Goal: Information Seeking & Learning: Learn about a topic

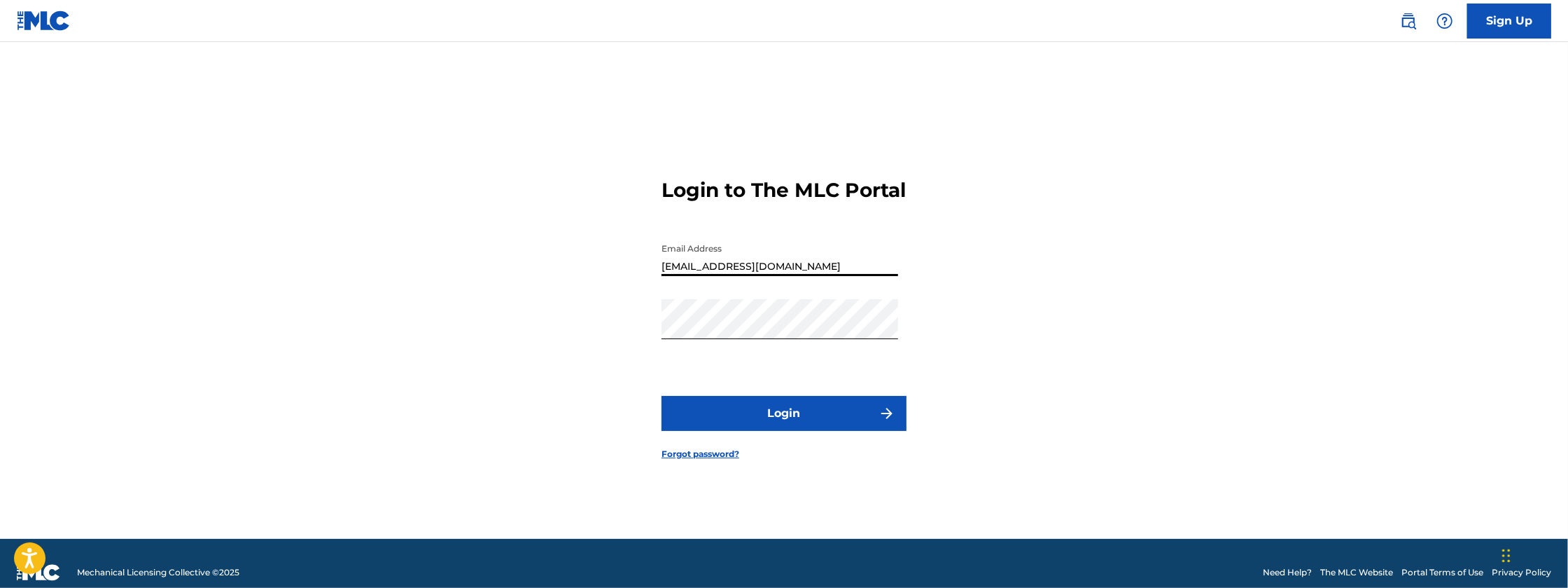
click at [822, 270] on input "[EMAIL_ADDRESS][DOMAIN_NAME]" at bounding box center [779, 256] width 237 height 40
type input "[EMAIL_ADDRESS][DOMAIN_NAME]"
click at [661, 396] on button "Login" at bounding box center [784, 413] width 245 height 35
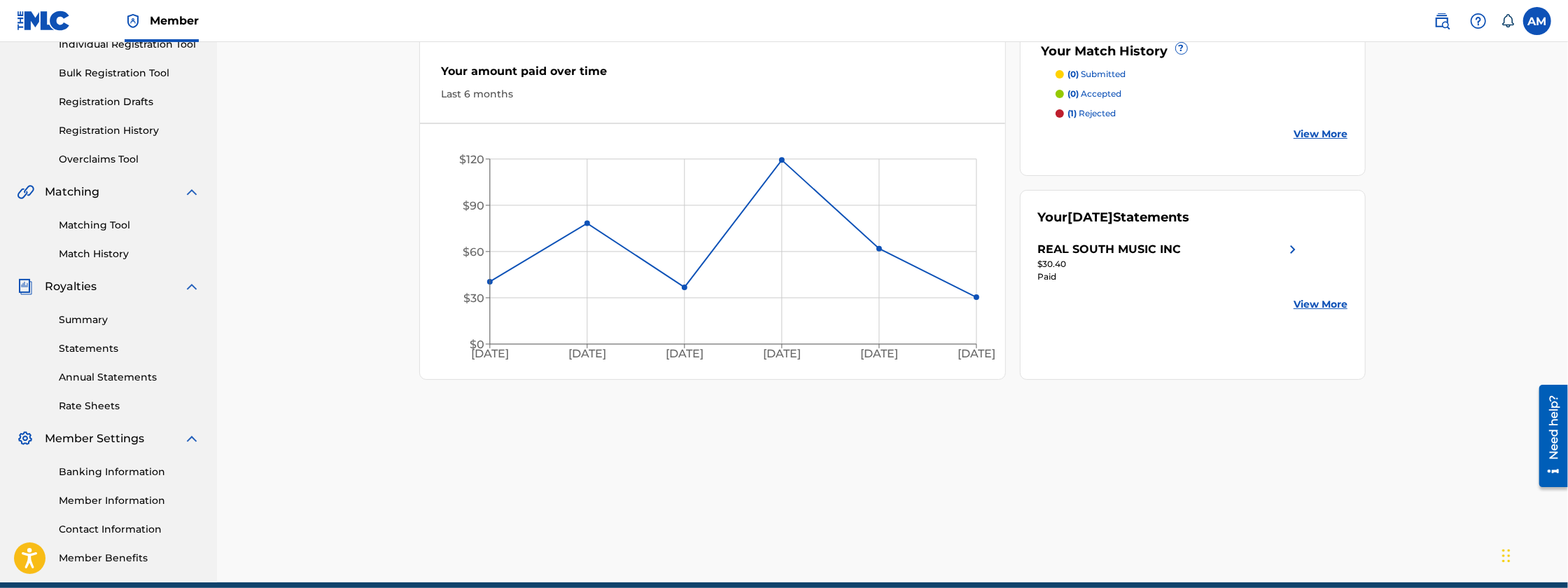
scroll to position [210, 0]
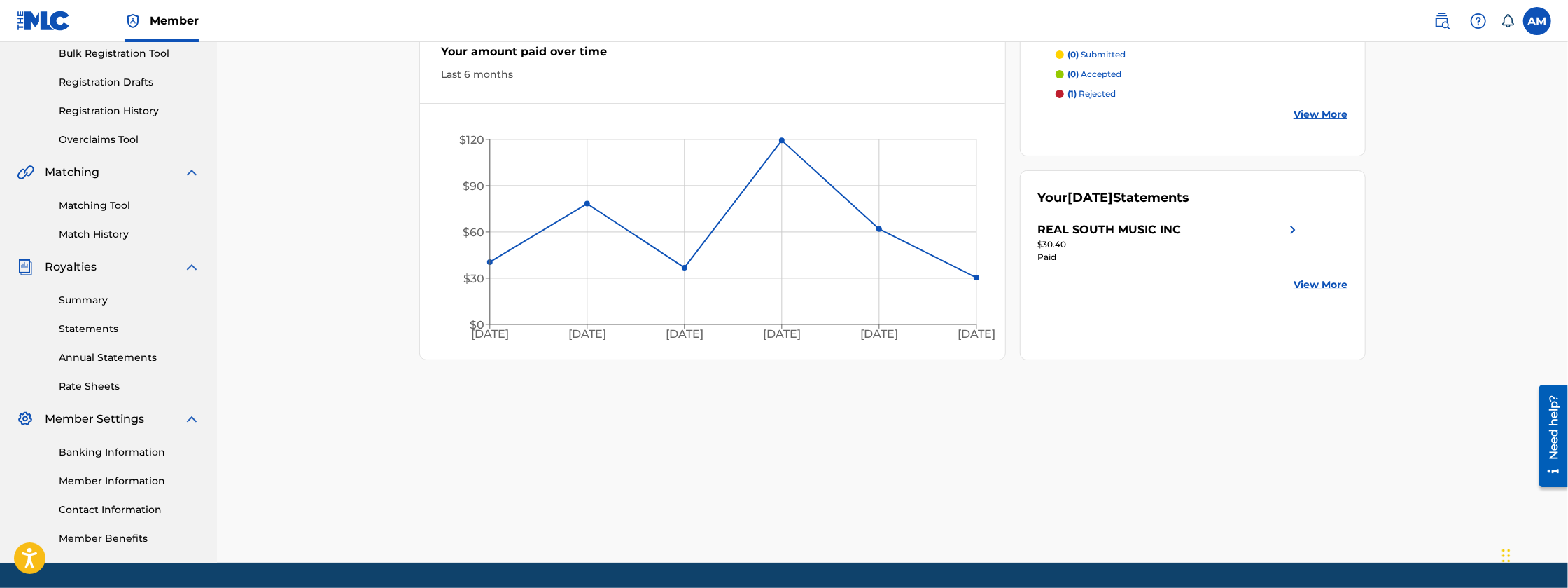
click at [91, 386] on link "Rate Sheets" at bounding box center [129, 386] width 142 height 14
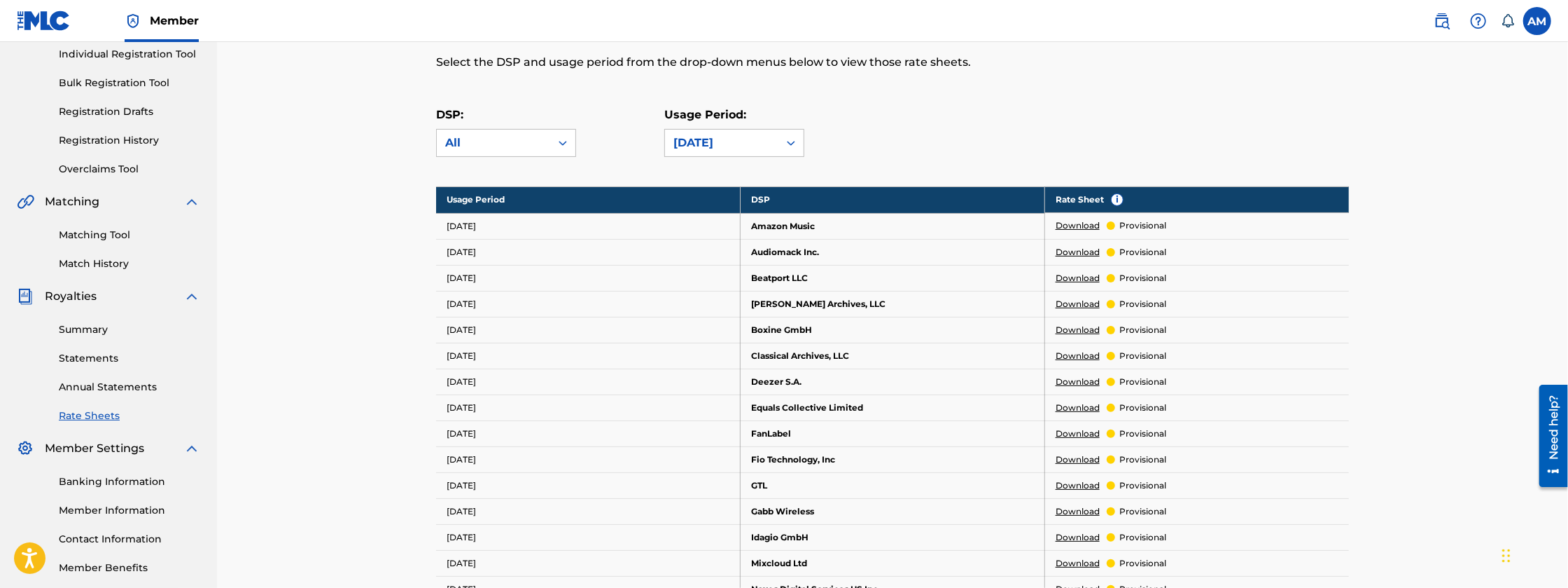
scroll to position [186, 0]
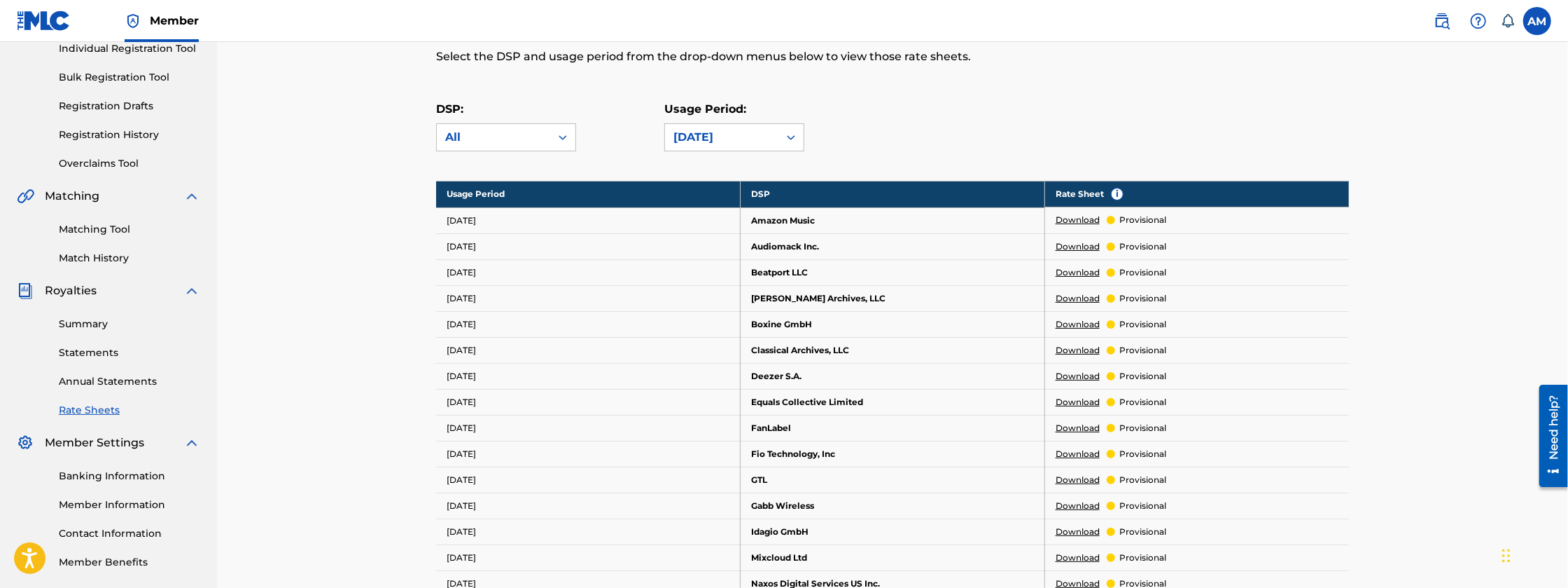
click at [1076, 527] on link "Download" at bounding box center [1078, 531] width 44 height 12
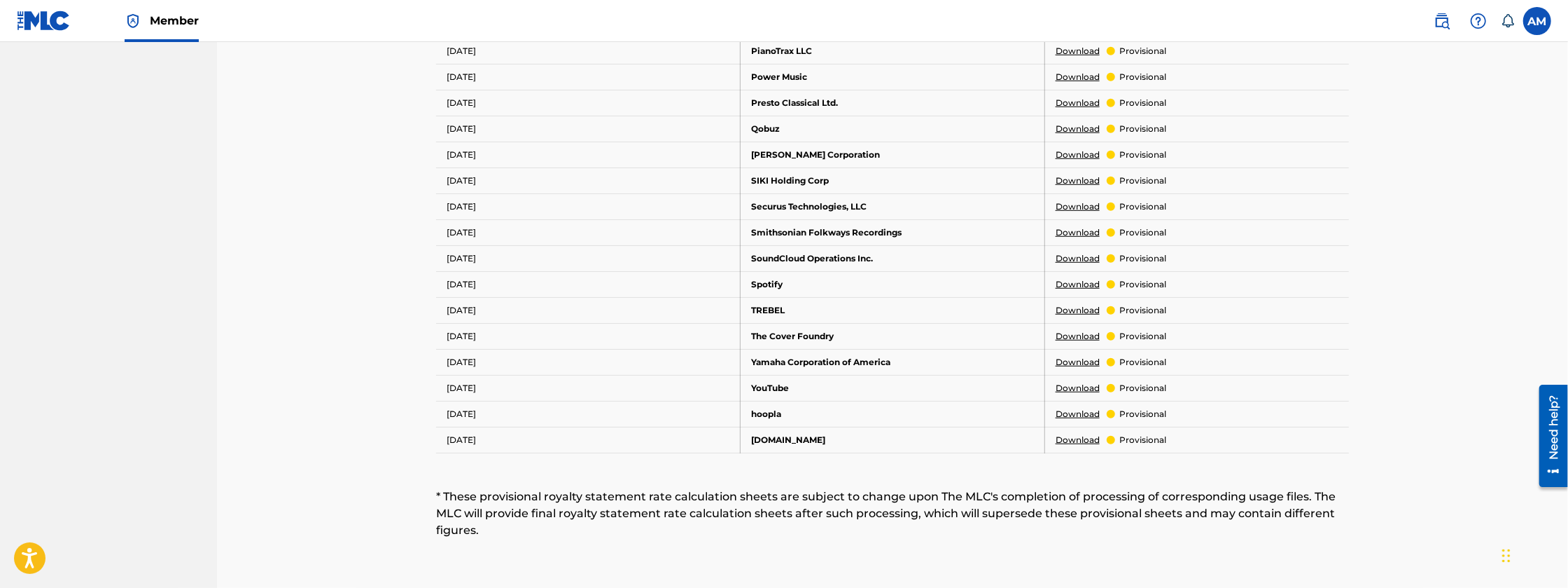
scroll to position [794, 0]
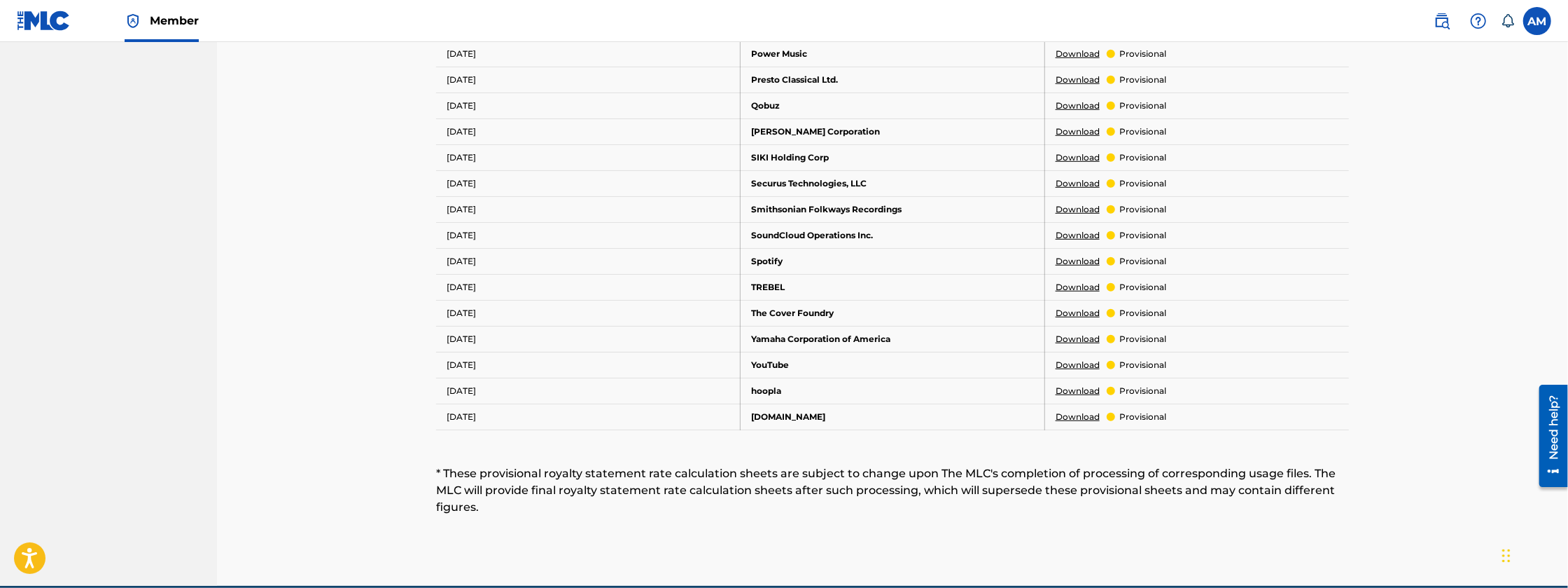
click at [1067, 333] on link "Download" at bounding box center [1078, 339] width 44 height 12
click at [1085, 411] on link "Download" at bounding box center [1078, 416] width 44 height 12
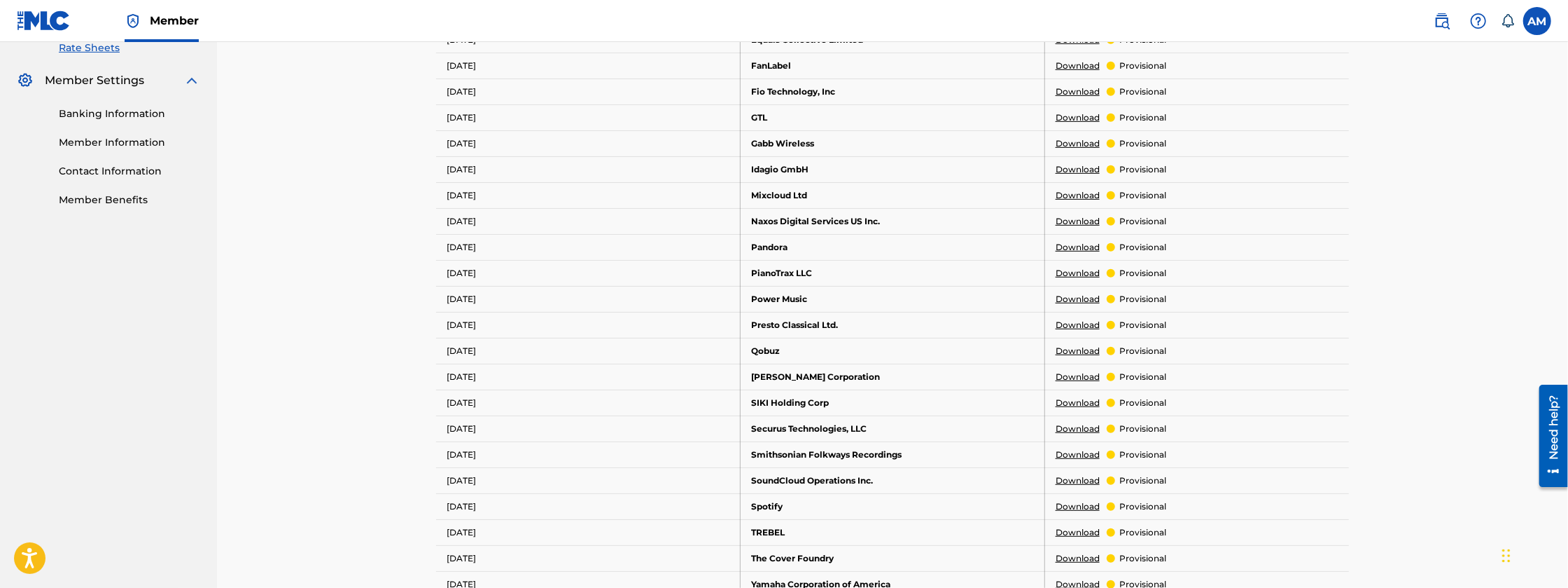
scroll to position [560, 0]
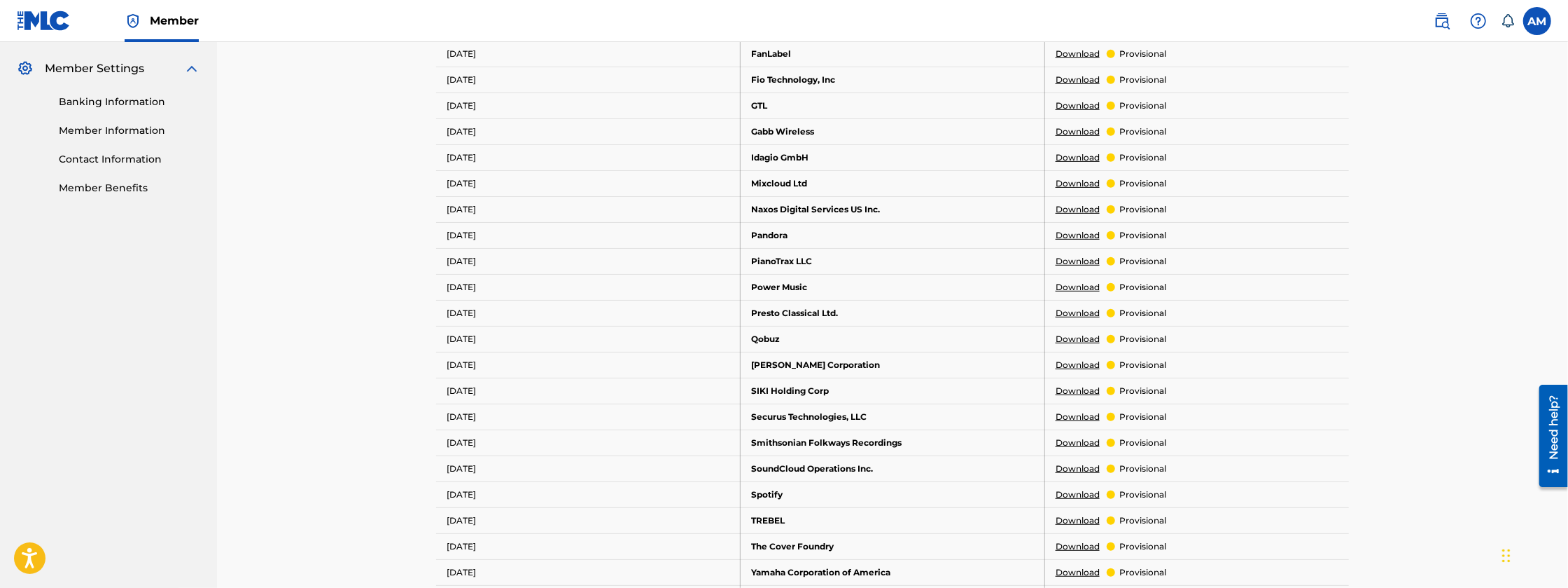
click at [1064, 492] on link "Download" at bounding box center [1078, 494] width 44 height 12
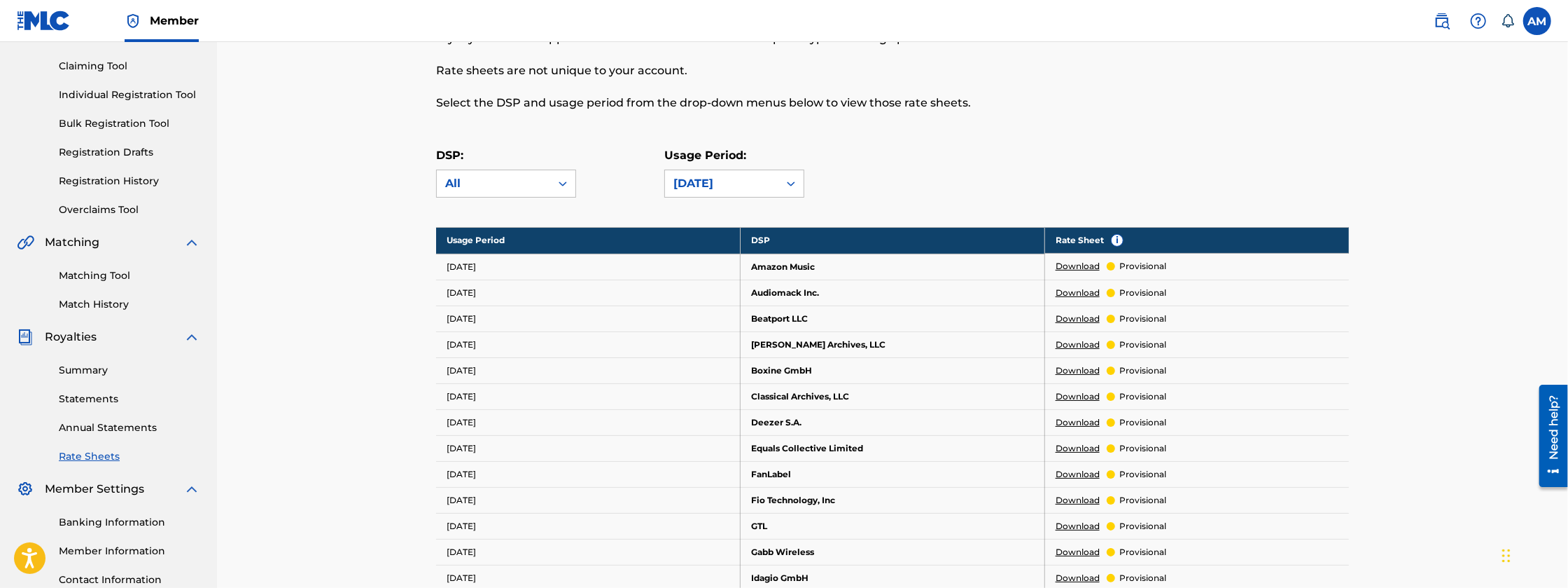
scroll to position [140, 0]
click at [747, 191] on div "[DATE]" at bounding box center [722, 184] width 97 height 17
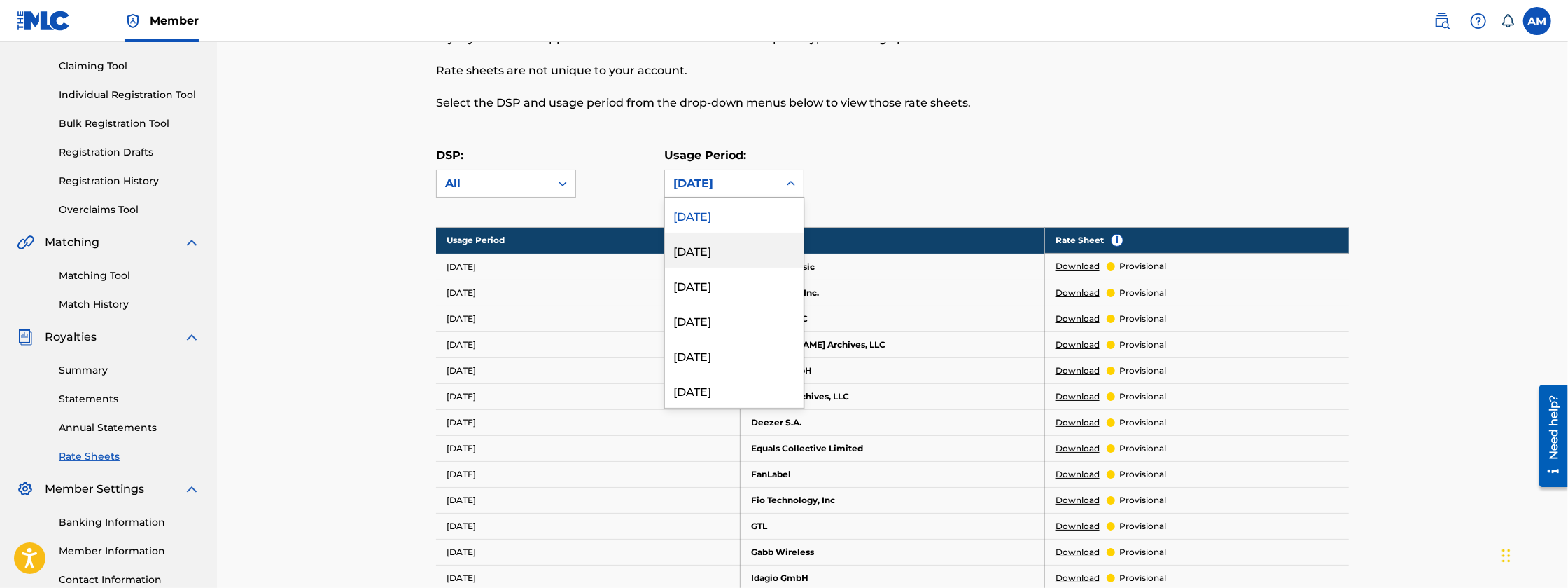
click at [728, 247] on div "[DATE]" at bounding box center [734, 250] width 139 height 35
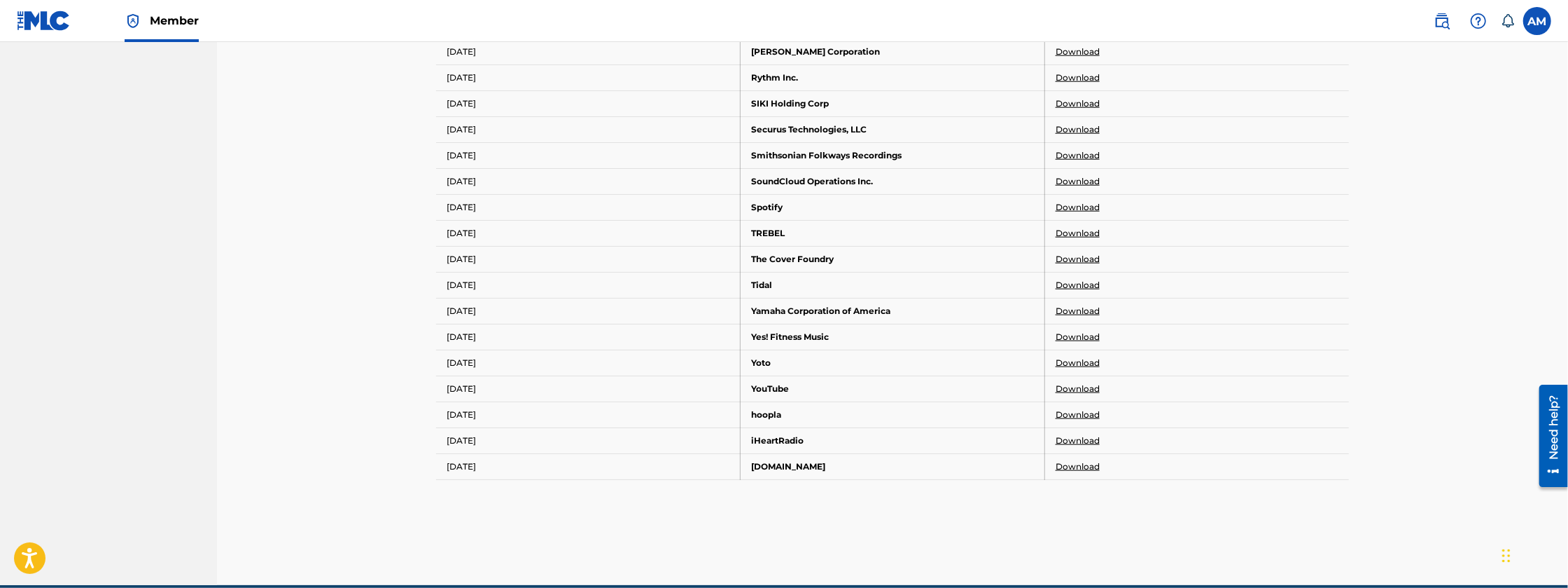
scroll to position [1226, 0]
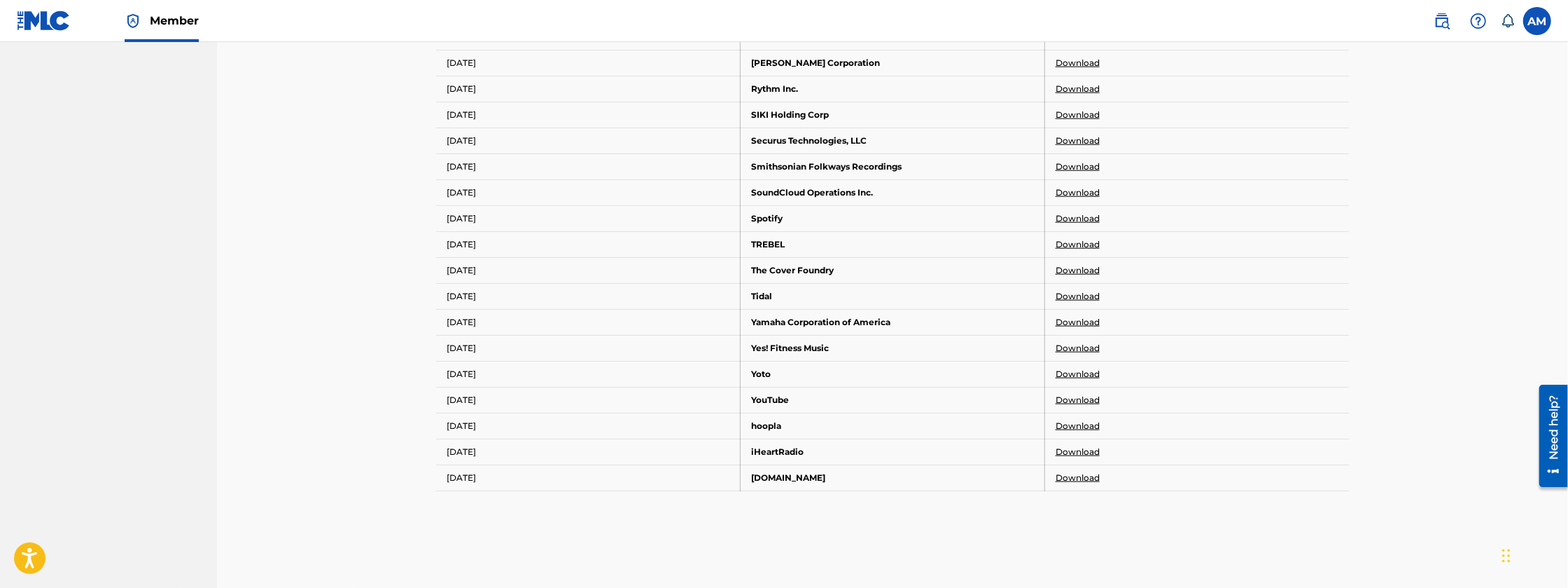
click at [1069, 217] on link "Download" at bounding box center [1078, 218] width 44 height 12
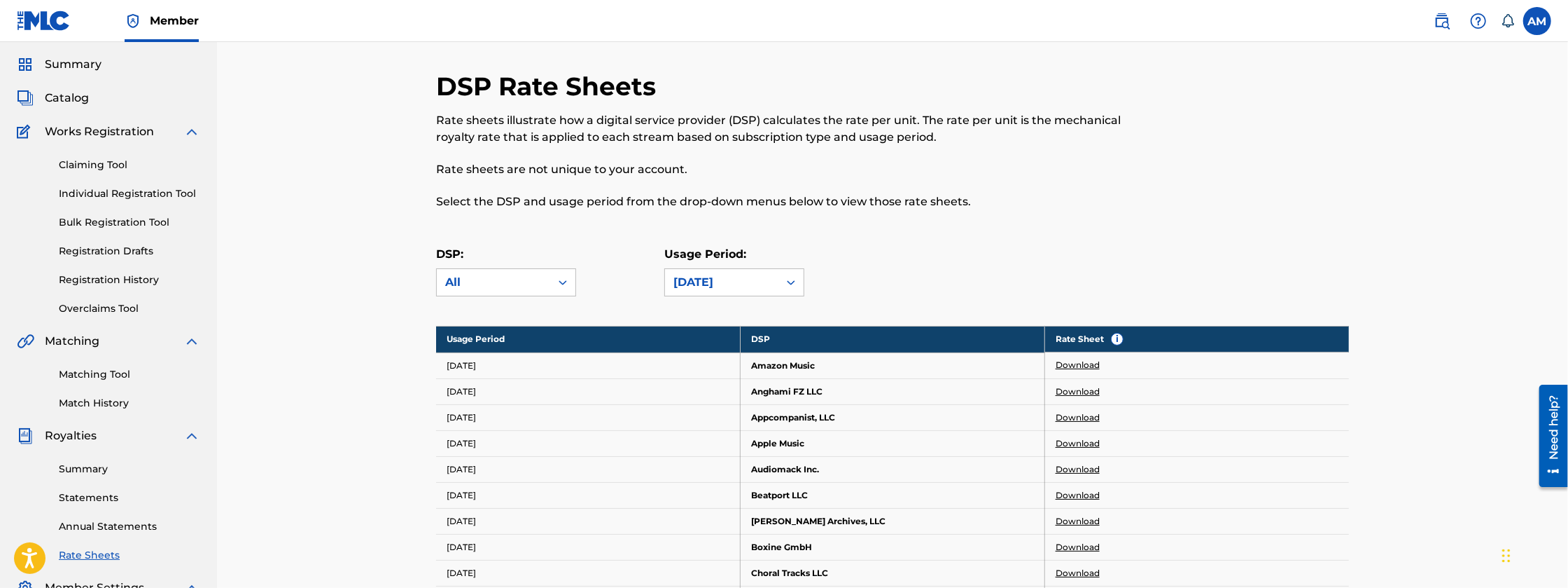
scroll to position [0, 0]
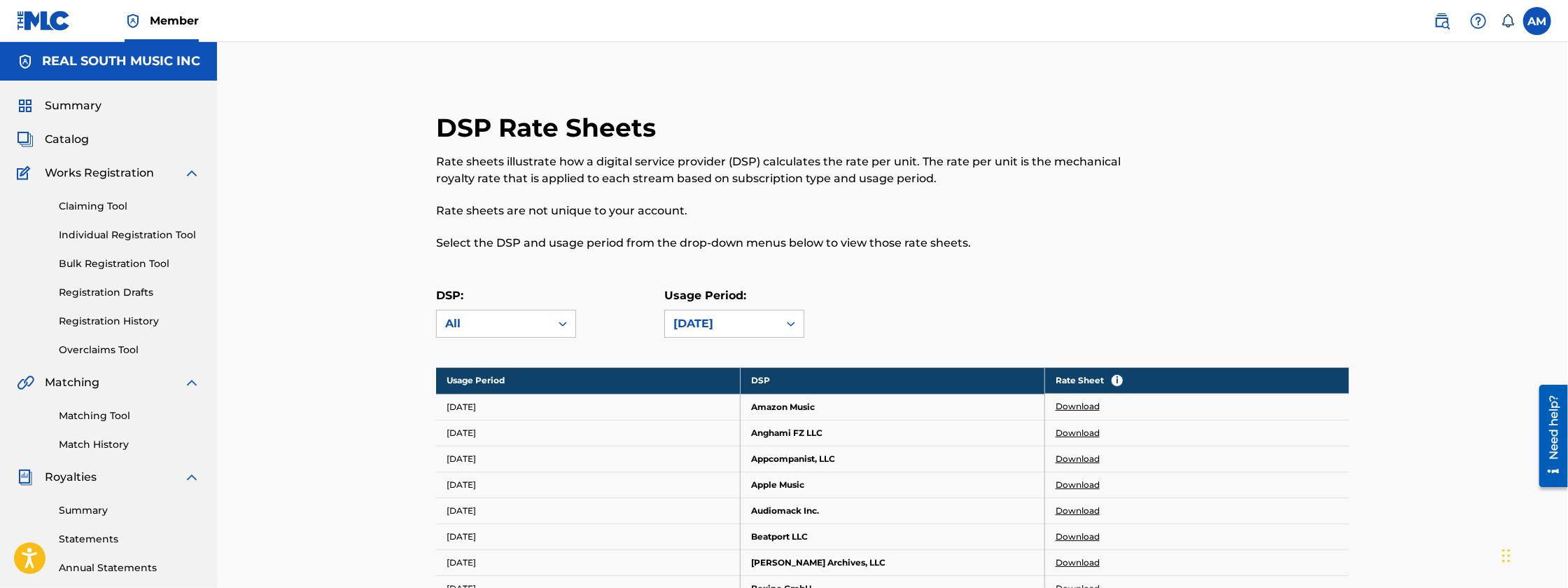
click at [76, 139] on span "Catalog" at bounding box center [67, 140] width 44 height 17
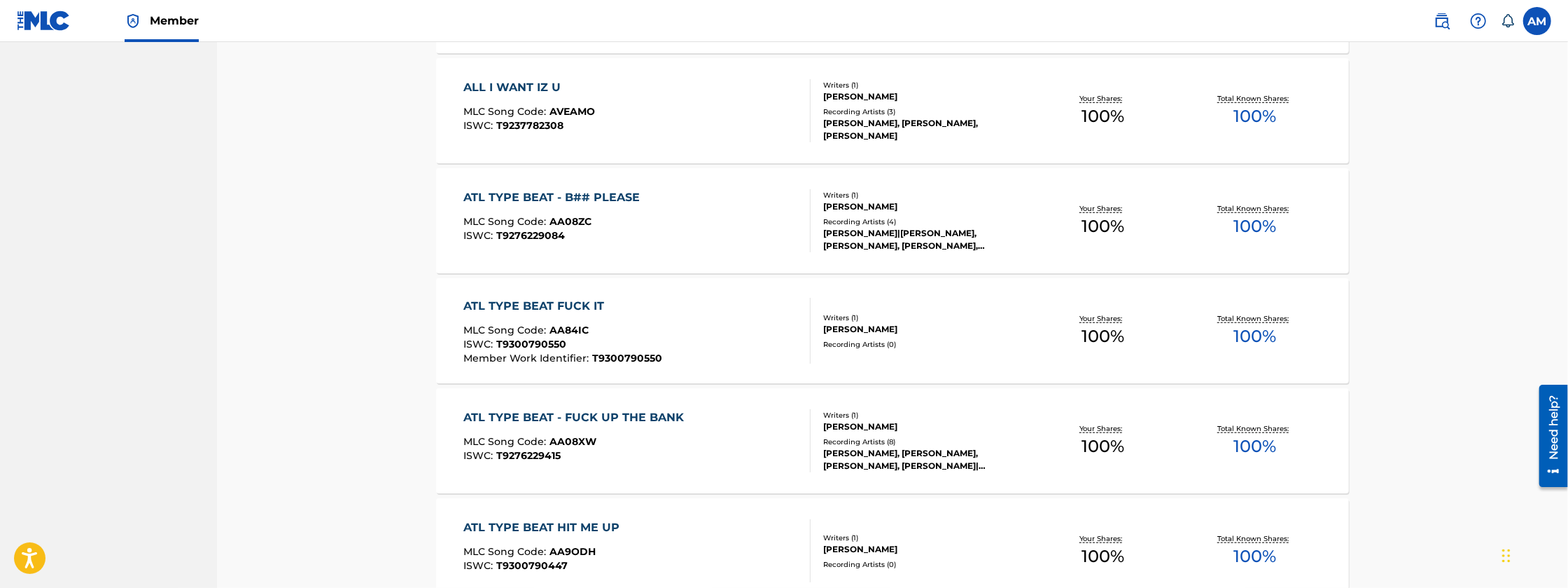
scroll to position [794, 0]
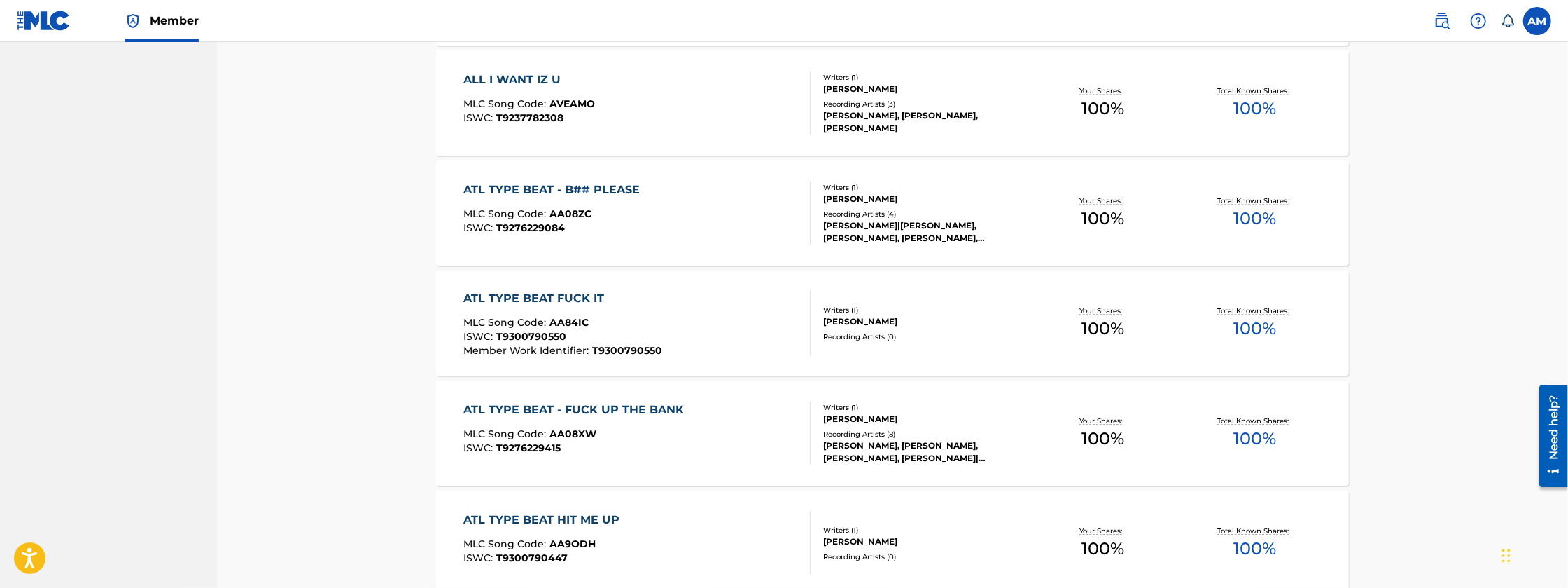
click at [821, 188] on div "Writers ( 1 ) [PERSON_NAME] Recording Artists ( 4 ) [PERSON_NAME]|[PERSON_NAME]…" at bounding box center [919, 213] width 217 height 62
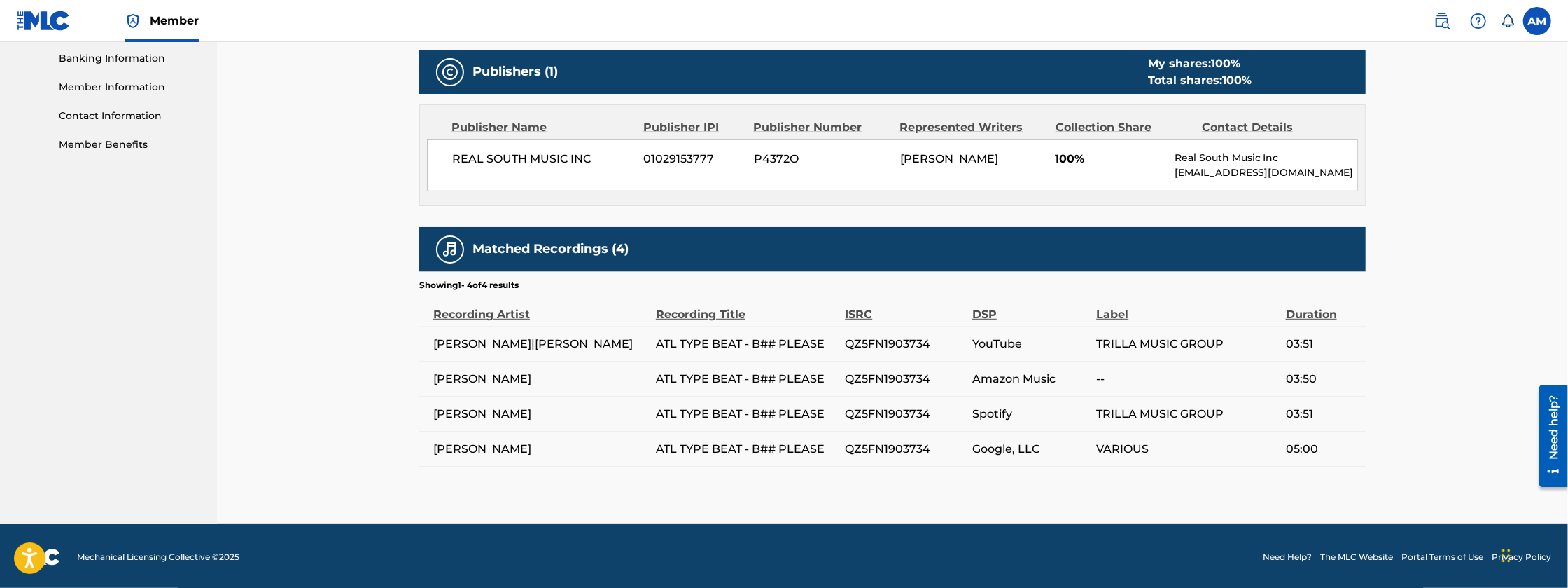
scroll to position [610, 0]
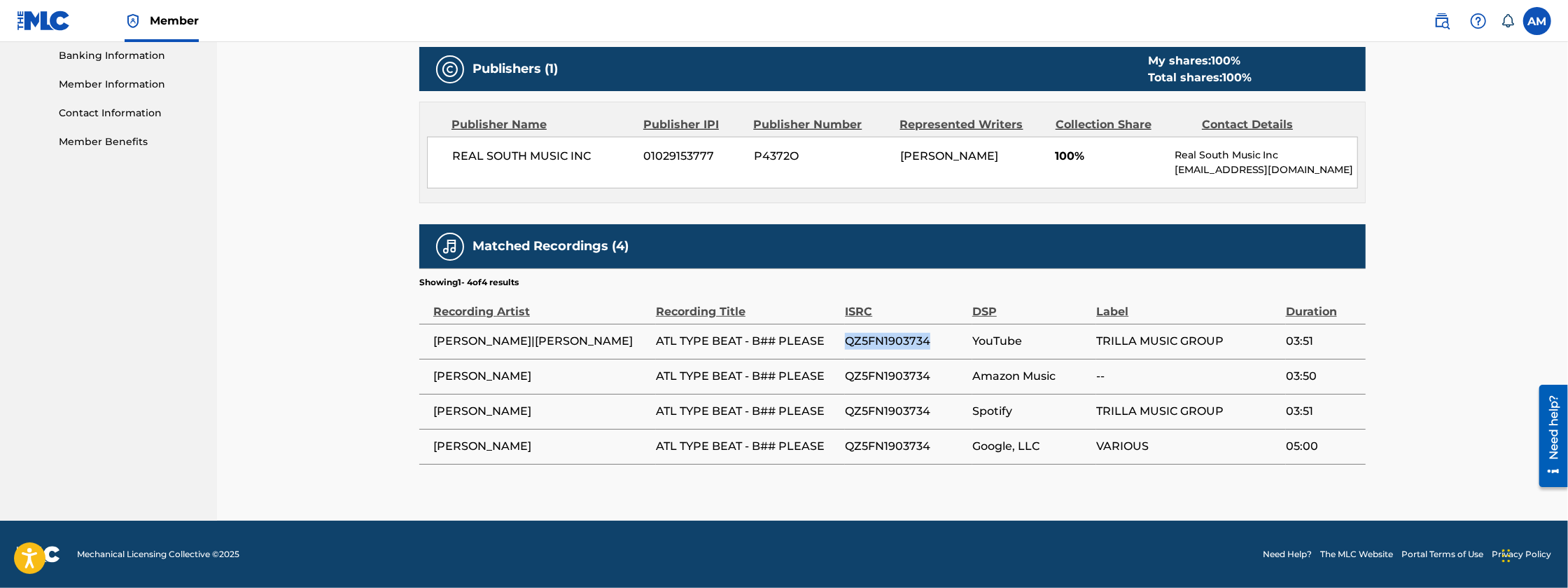
drag, startPoint x: 849, startPoint y: 341, endPoint x: 941, endPoint y: 341, distance: 92.0
click at [941, 341] on span "QZ5FN1903734" at bounding box center [906, 341] width 121 height 17
drag, startPoint x: 941, startPoint y: 341, endPoint x: 909, endPoint y: 342, distance: 32.0
copy span "QZ5FN1903734"
drag, startPoint x: 656, startPoint y: 344, endPoint x: 851, endPoint y: 339, distance: 195.1
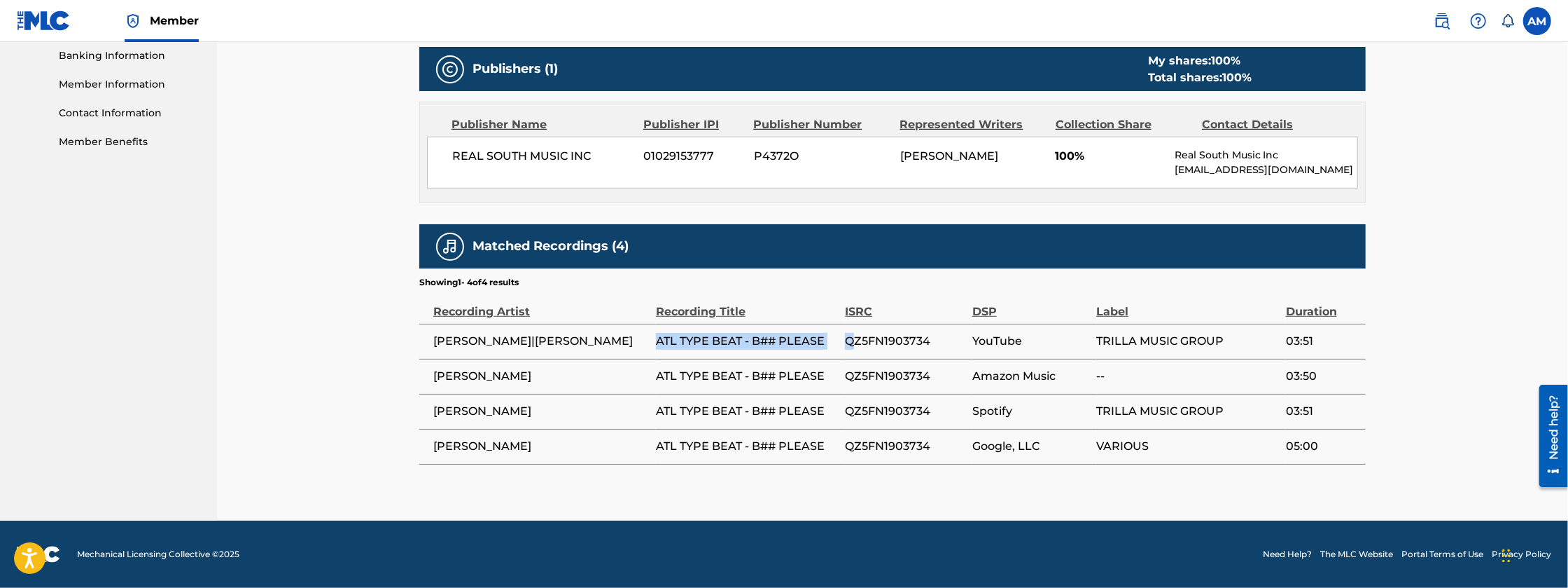
click at [851, 339] on tr "[PERSON_NAME]|[PERSON_NAME] ATL TYPE BEAT - B## PLEASE QZ5FN1903734 YouTube TRI…" at bounding box center [893, 341] width 947 height 35
drag, startPoint x: 851, startPoint y: 339, endPoint x: 833, endPoint y: 347, distance: 19.7
click at [833, 347] on span "ATL TYPE BEAT - B## PLEASE" at bounding box center [747, 341] width 182 height 17
click at [650, 344] on td "[PERSON_NAME]|[PERSON_NAME]" at bounding box center [538, 341] width 237 height 35
drag, startPoint x: 657, startPoint y: 341, endPoint x: 830, endPoint y: 355, distance: 173.6
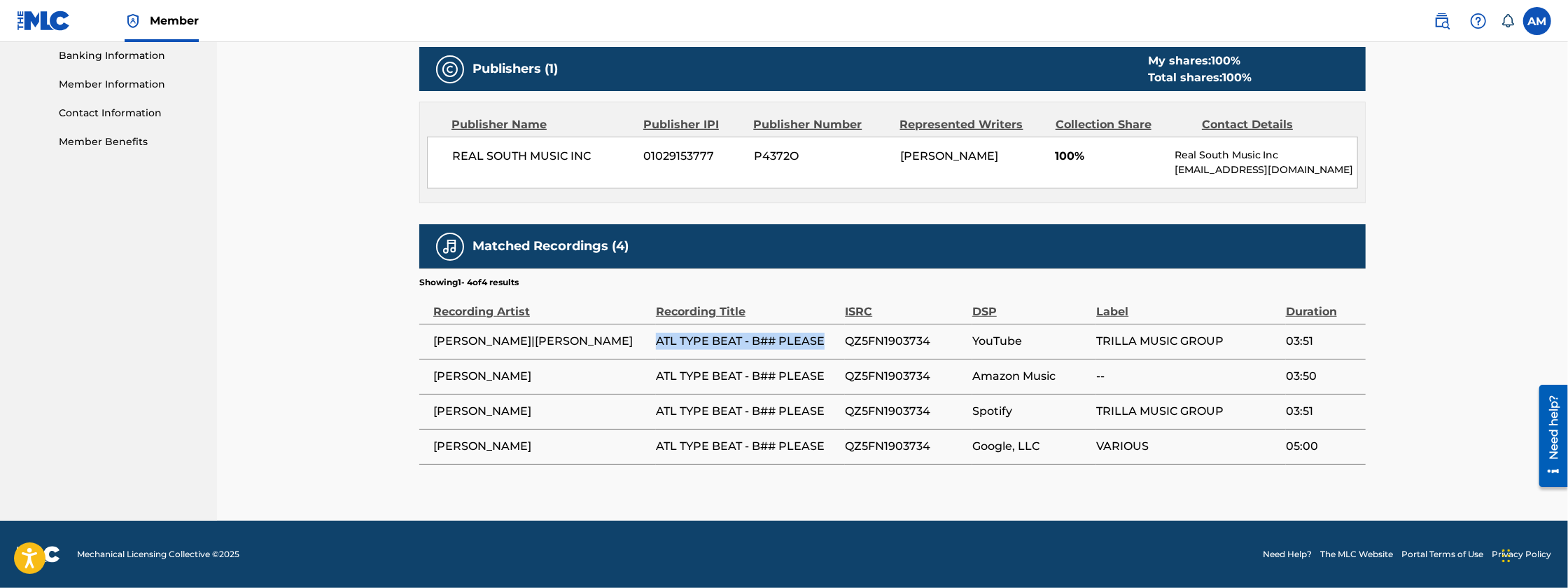
click at [830, 355] on td "ATL TYPE BEAT - B## PLEASE" at bounding box center [749, 341] width 189 height 35
drag, startPoint x: 830, startPoint y: 355, endPoint x: 801, endPoint y: 345, distance: 30.7
copy span "ATL TYPE BEAT - B## PLEASE"
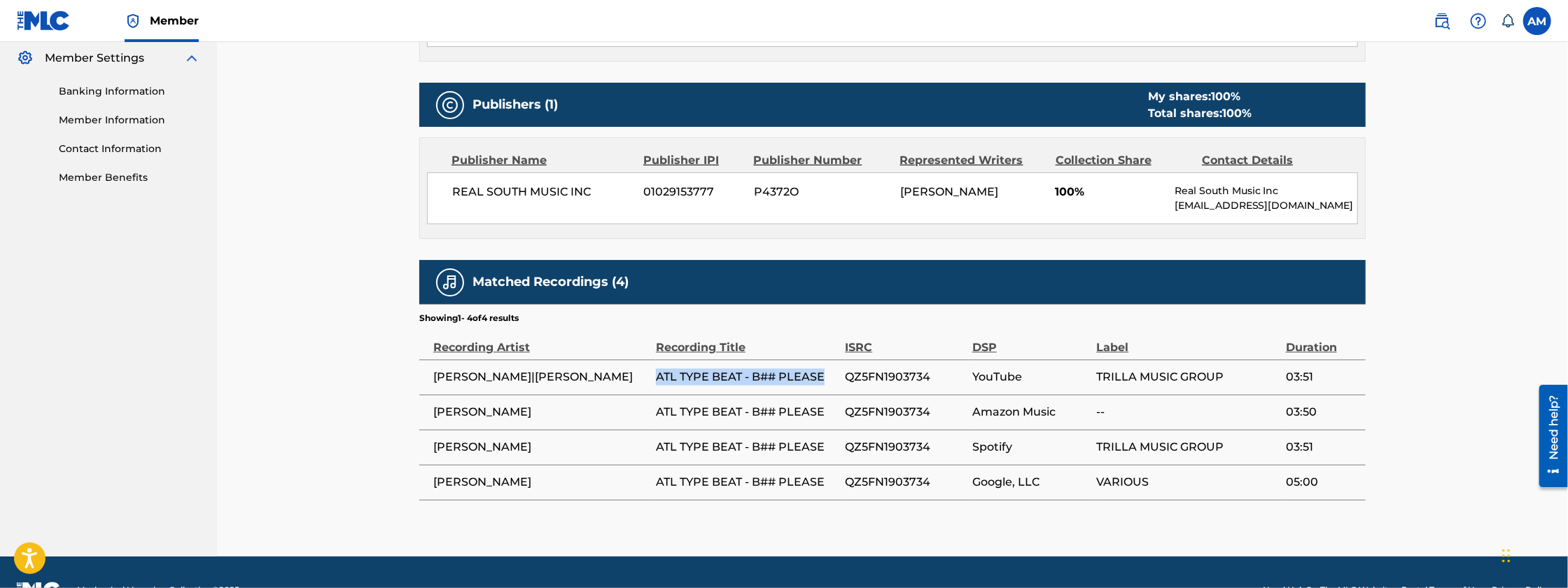
scroll to position [563, 0]
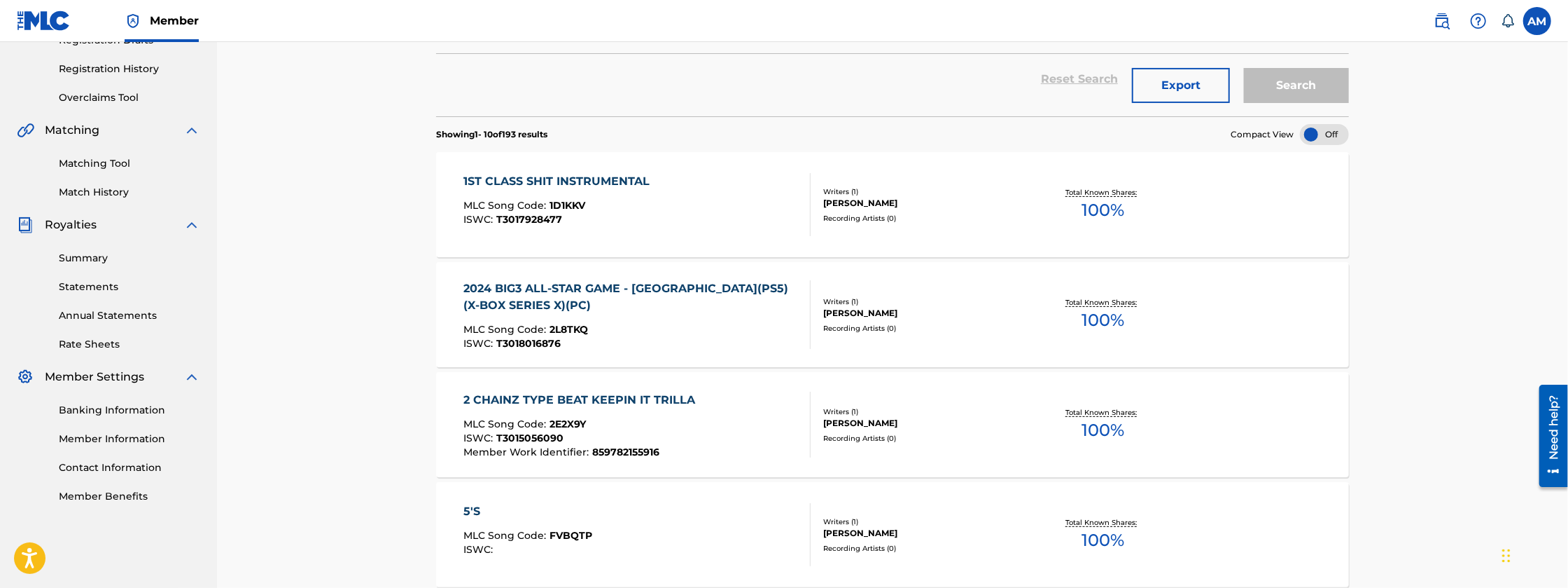
scroll to position [794, 0]
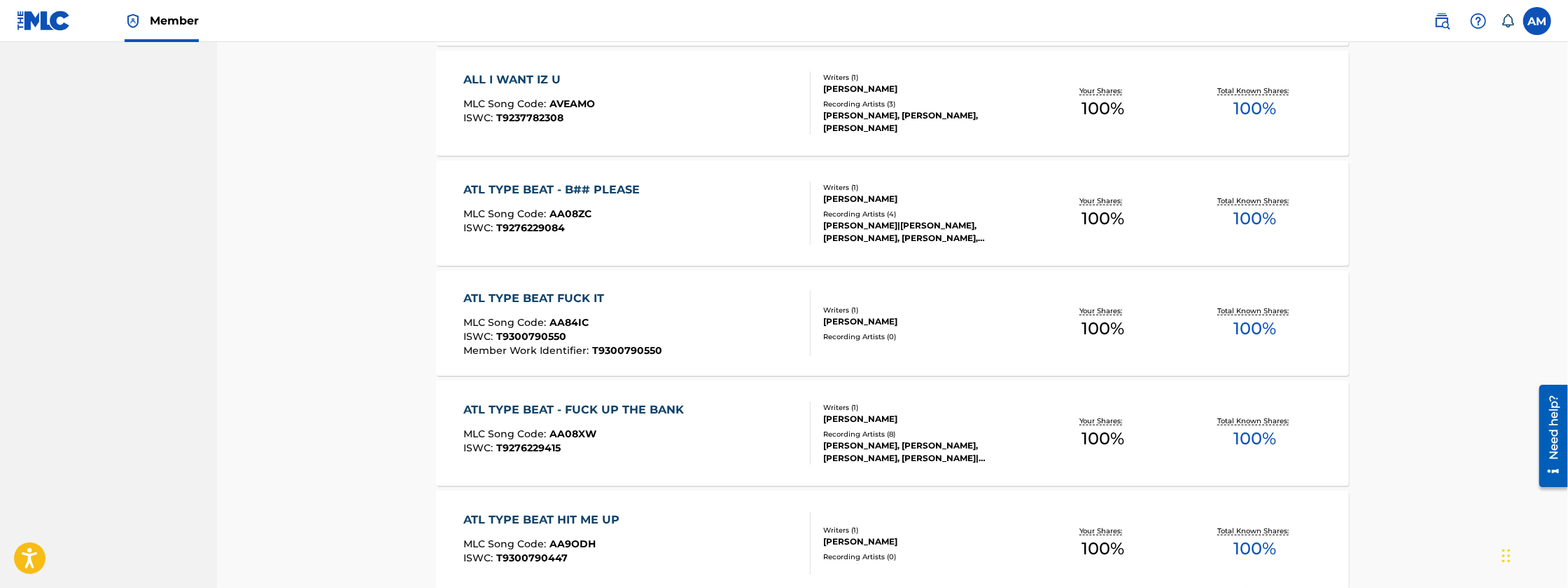
click at [558, 297] on div "ATL TYPE BEAT FUCK IT" at bounding box center [563, 298] width 198 height 17
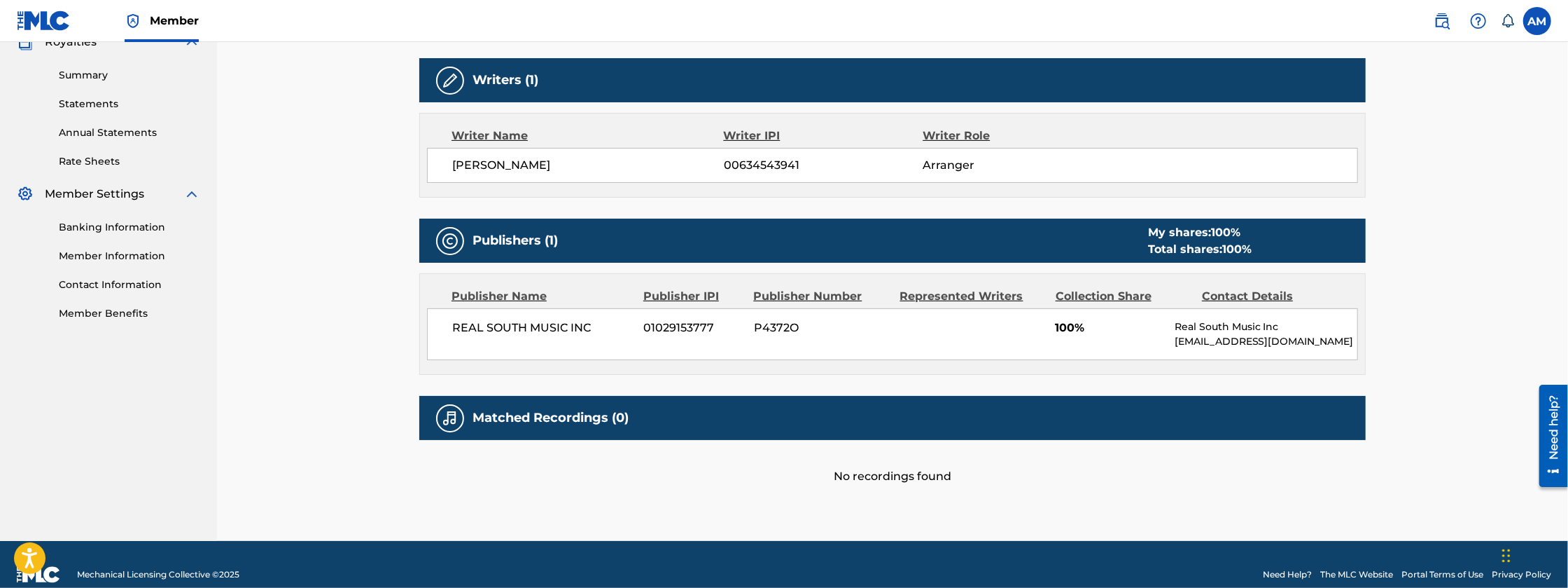
scroll to position [431, 0]
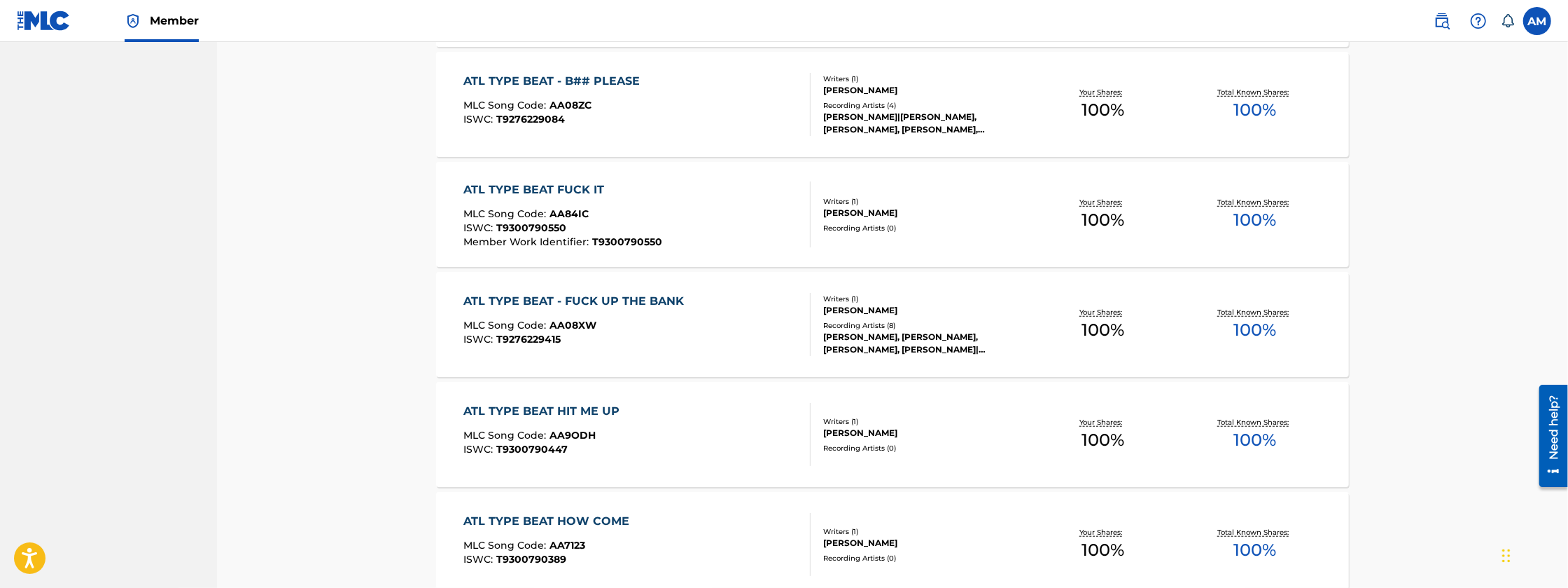
scroll to position [911, 0]
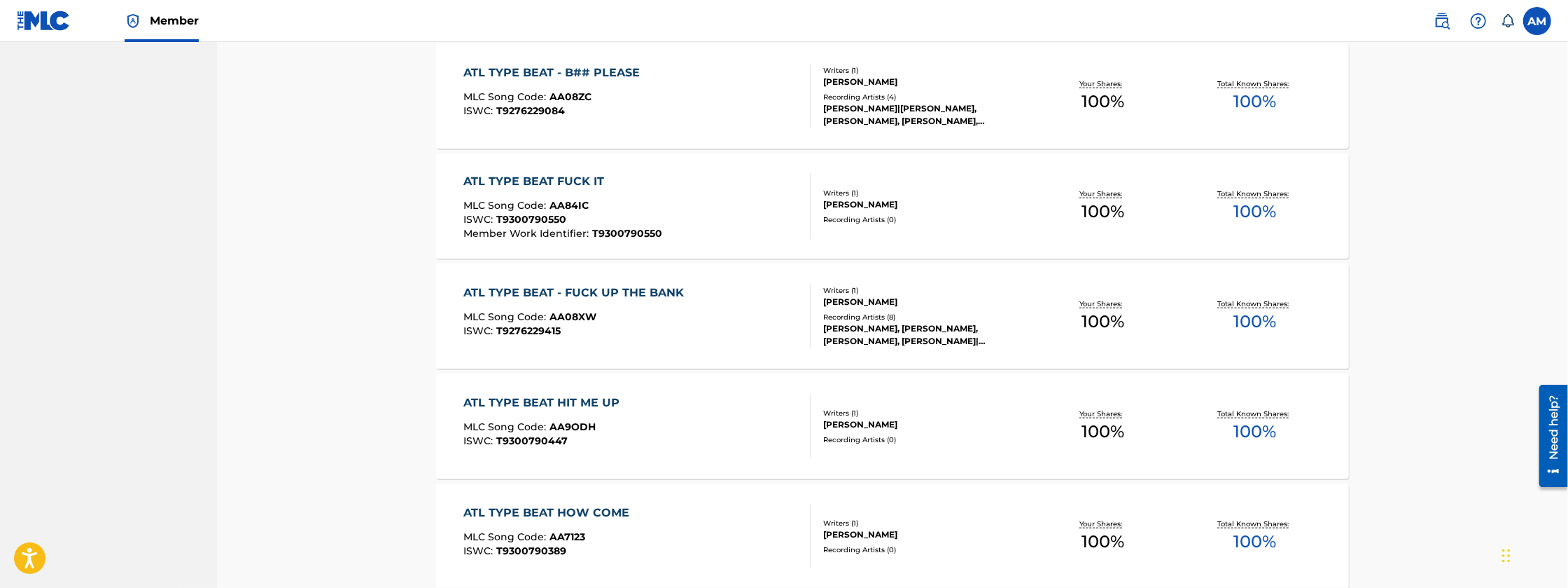
click at [578, 403] on div "ATL TYPE BEAT HIT ME UP" at bounding box center [545, 403] width 163 height 17
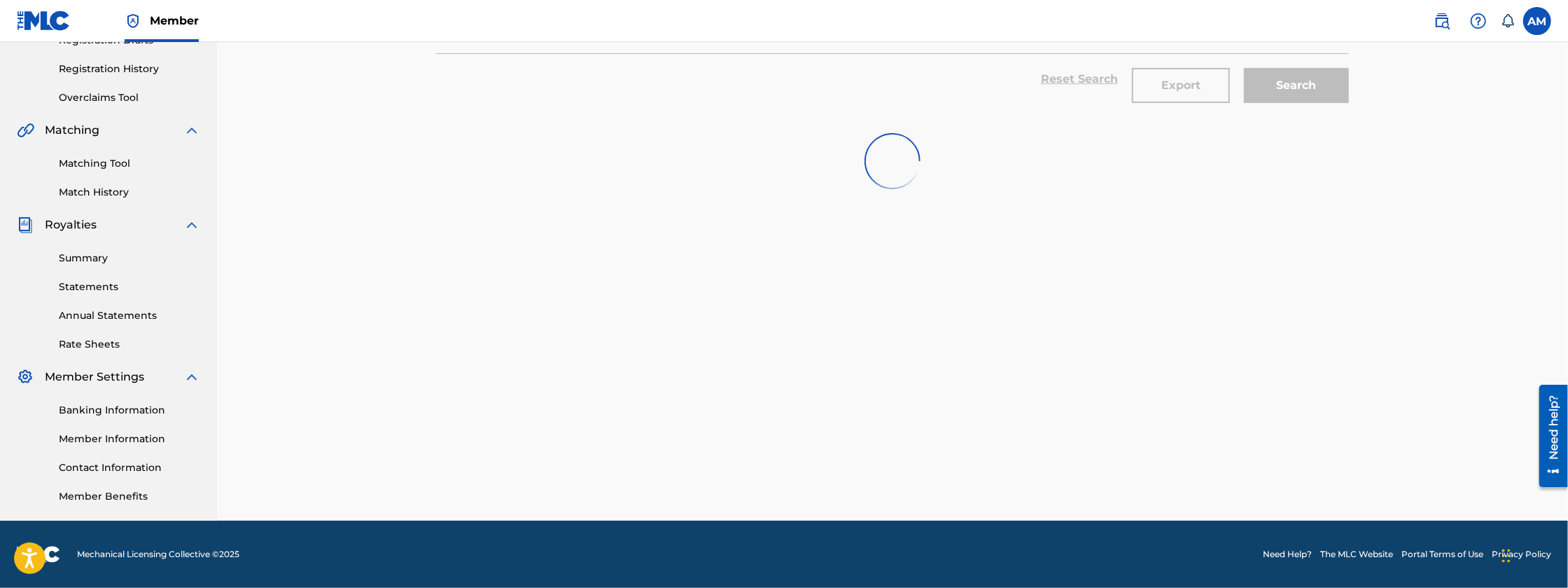
scroll to position [911, 0]
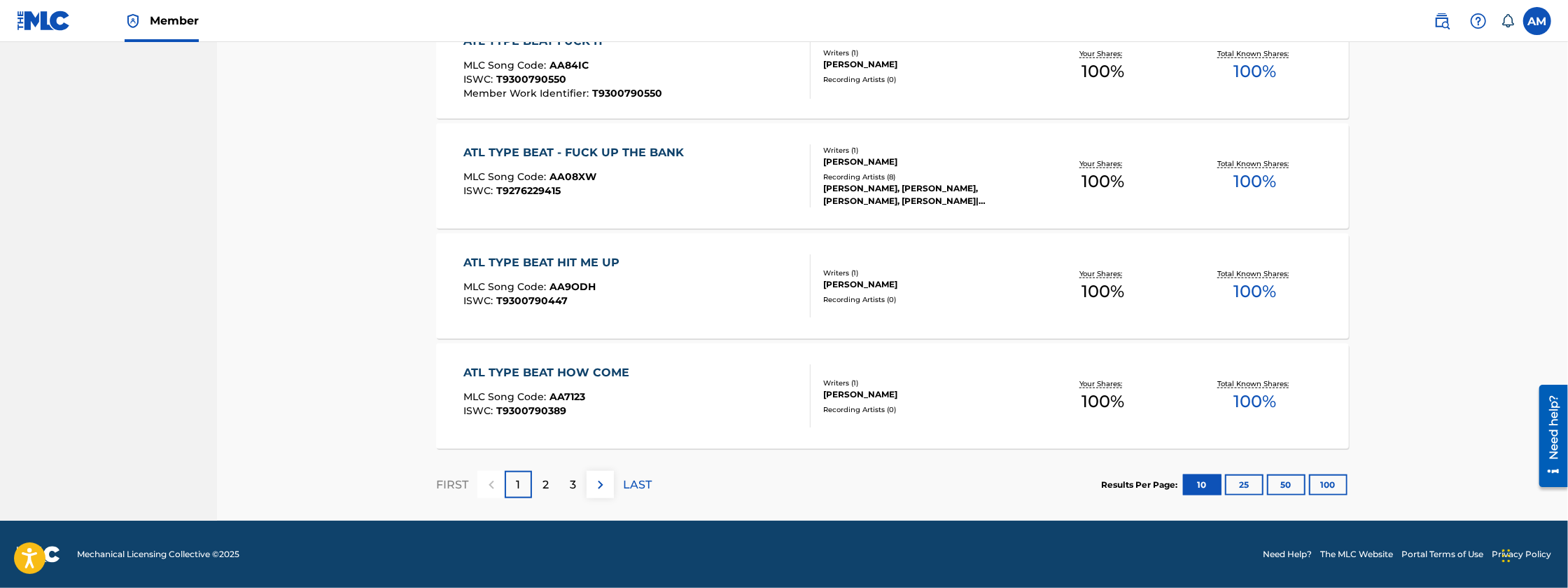
click at [549, 482] on div "2" at bounding box center [545, 484] width 27 height 27
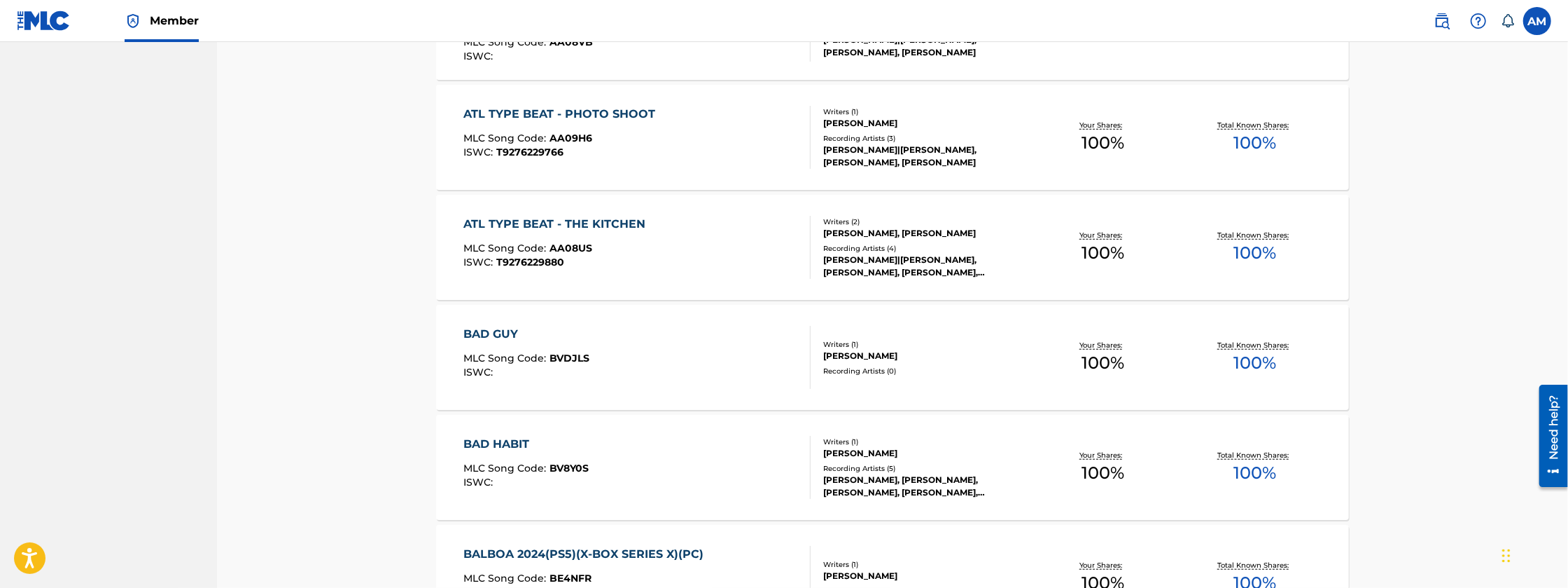
scroll to position [841, 0]
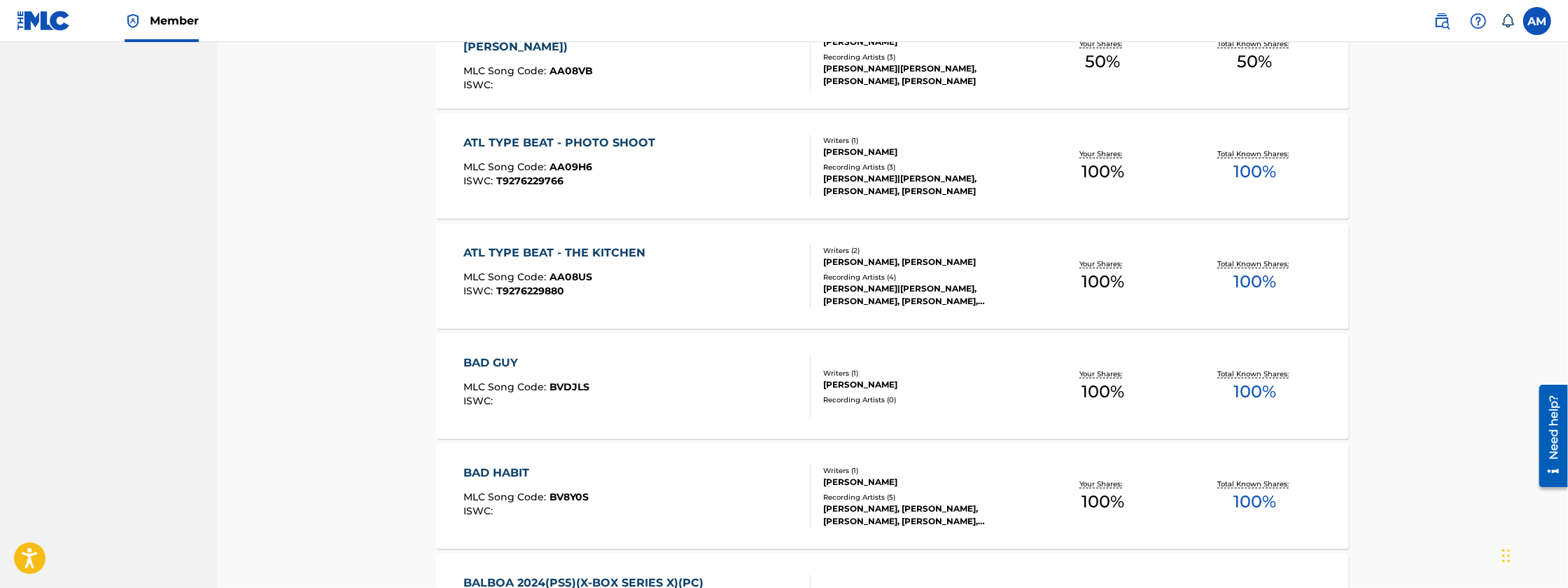
click at [608, 246] on div "ATL TYPE BEAT - THE KITCHEN" at bounding box center [558, 253] width 189 height 17
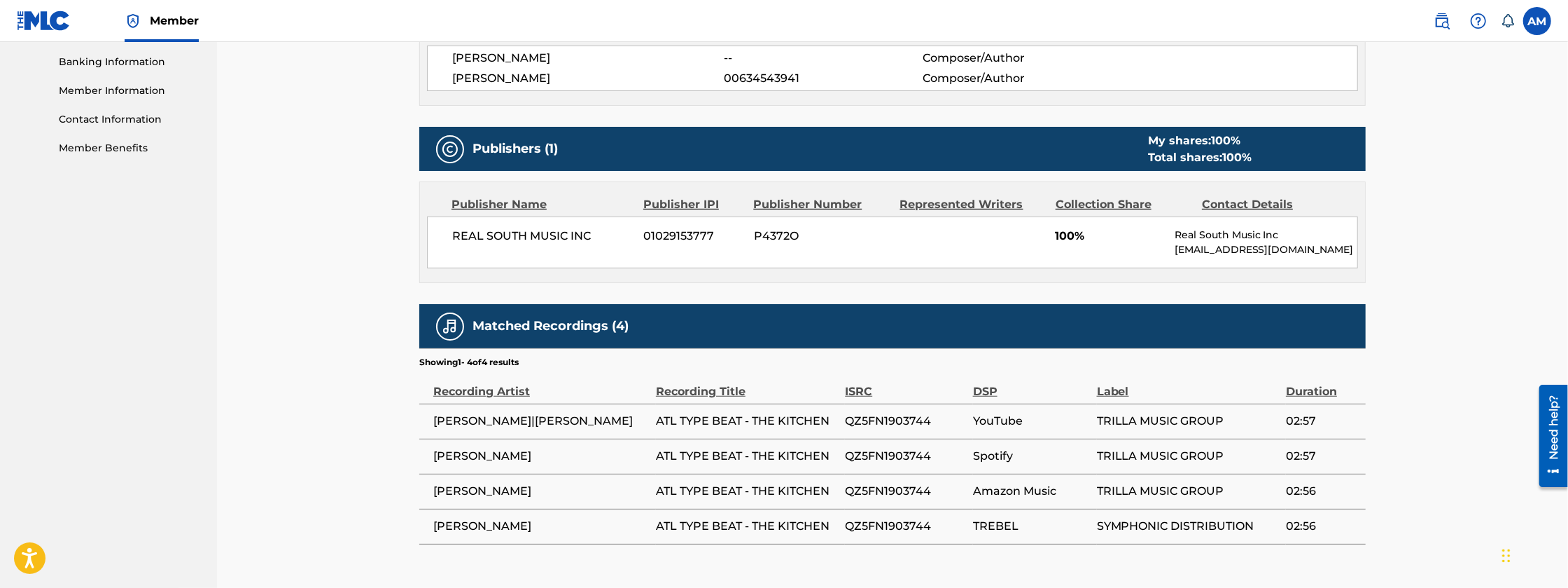
scroll to position [607, 0]
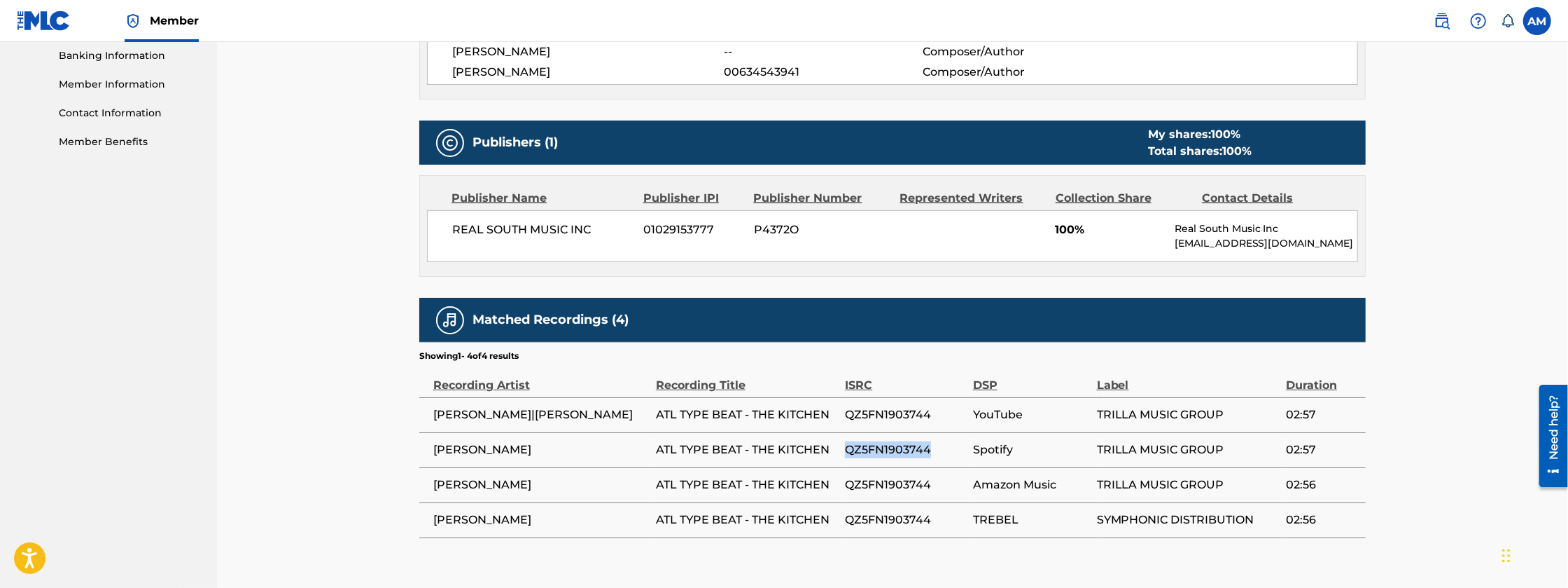
drag, startPoint x: 848, startPoint y: 451, endPoint x: 939, endPoint y: 451, distance: 91.0
click at [939, 451] on span "QZ5FN1903744" at bounding box center [906, 450] width 121 height 17
drag, startPoint x: 939, startPoint y: 451, endPoint x: 877, endPoint y: 448, distance: 62.1
copy span "QZ5FN1903744"
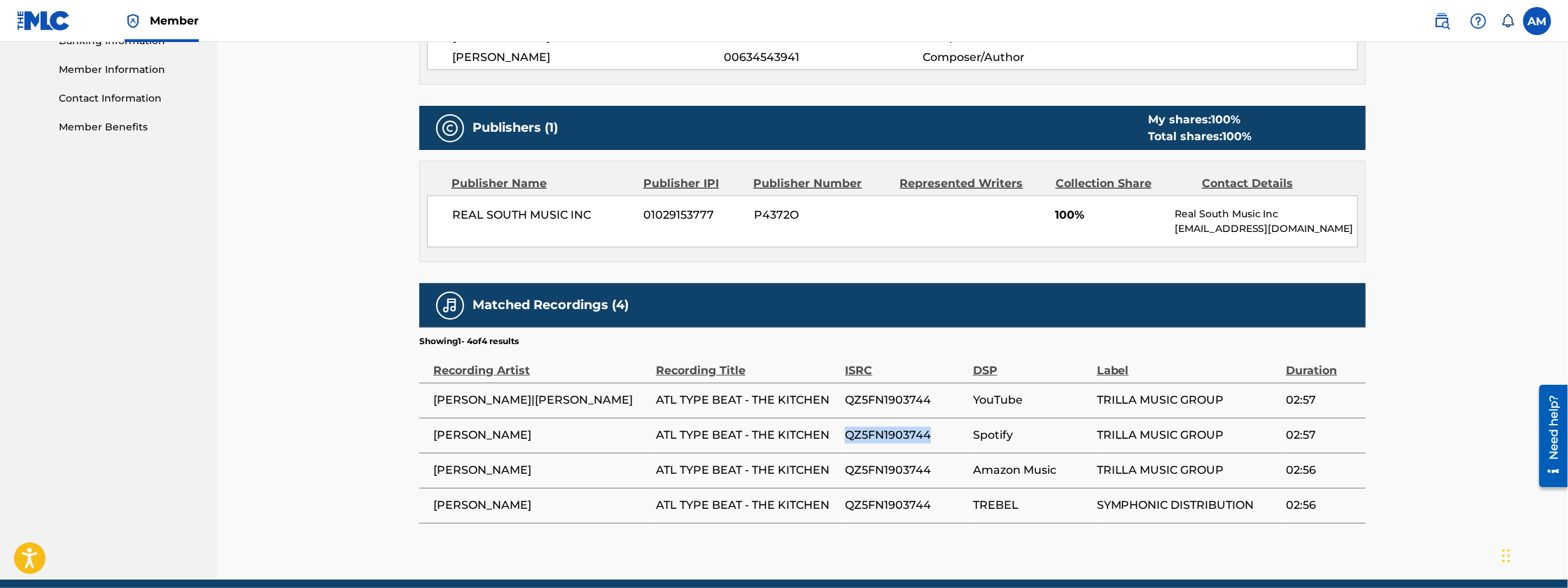
scroll to position [630, 0]
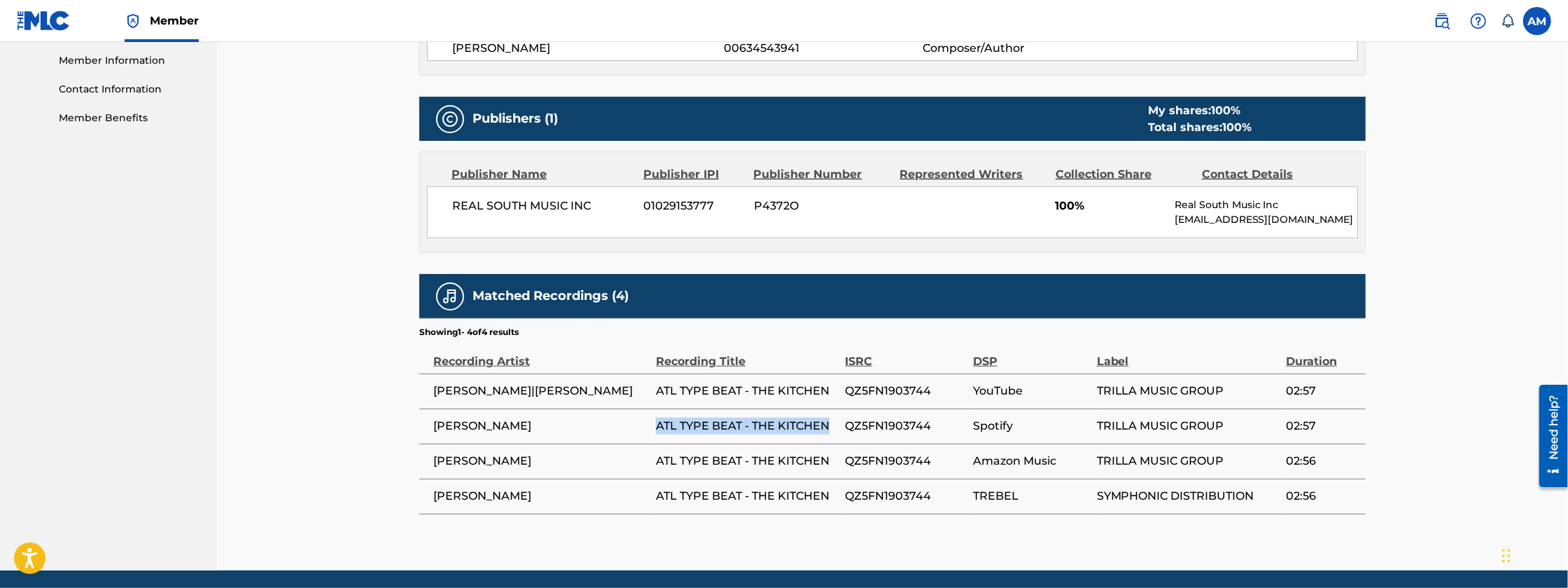
drag, startPoint x: 656, startPoint y: 423, endPoint x: 842, endPoint y: 426, distance: 186.0
click at [842, 426] on td "ATL TYPE BEAT - THE KITCHEN" at bounding box center [749, 426] width 189 height 35
drag, startPoint x: 842, startPoint y: 426, endPoint x: 788, endPoint y: 428, distance: 54.0
copy span "ATL TYPE BEAT - THE KITCHEN"
